Goal: Task Accomplishment & Management: Manage account settings

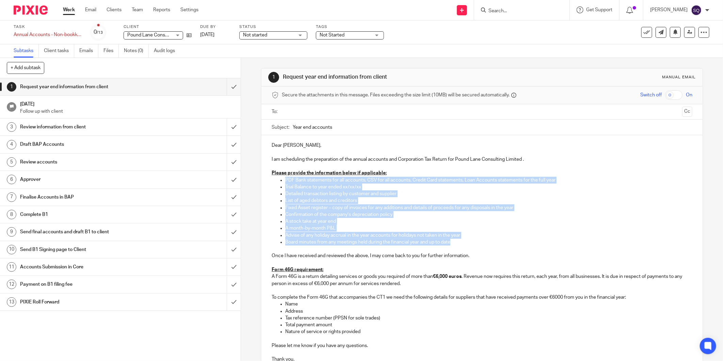
click at [33, 9] on img at bounding box center [31, 9] width 34 height 9
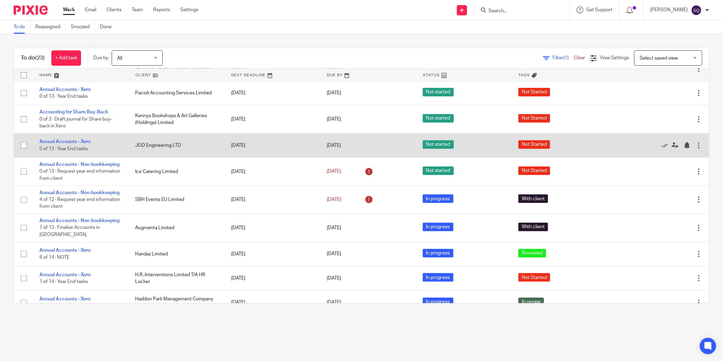
scroll to position [151, 0]
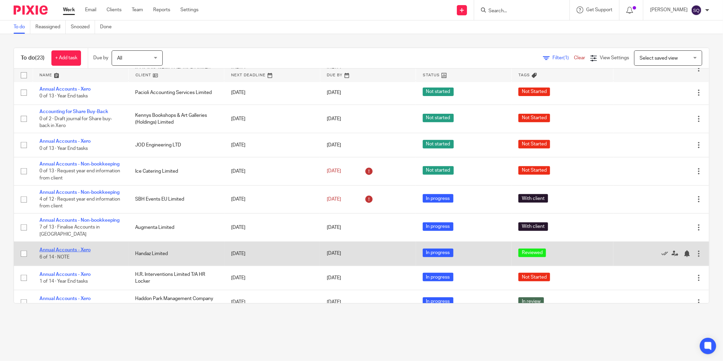
click at [79, 252] on link "Annual Accounts - Xero" at bounding box center [64, 249] width 51 height 5
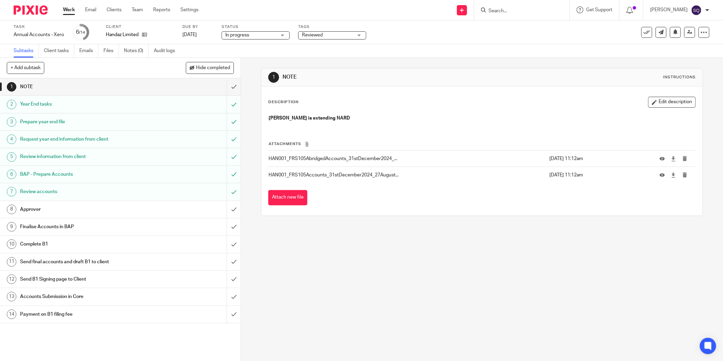
click at [71, 213] on h1 "Approver" at bounding box center [86, 209] width 133 height 10
